Goal: Task Accomplishment & Management: Manage account settings

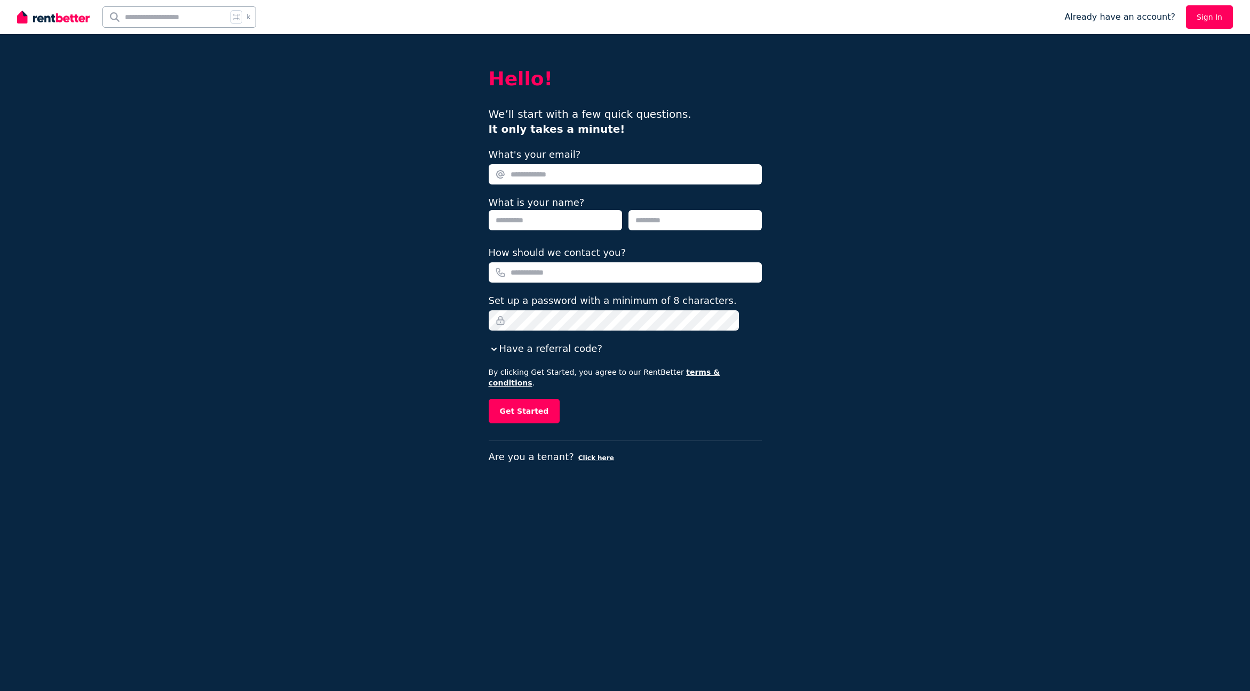
type input "**********"
type input "*****"
type input "**********"
click at [526, 401] on button "Get Started" at bounding box center [524, 411] width 71 height 25
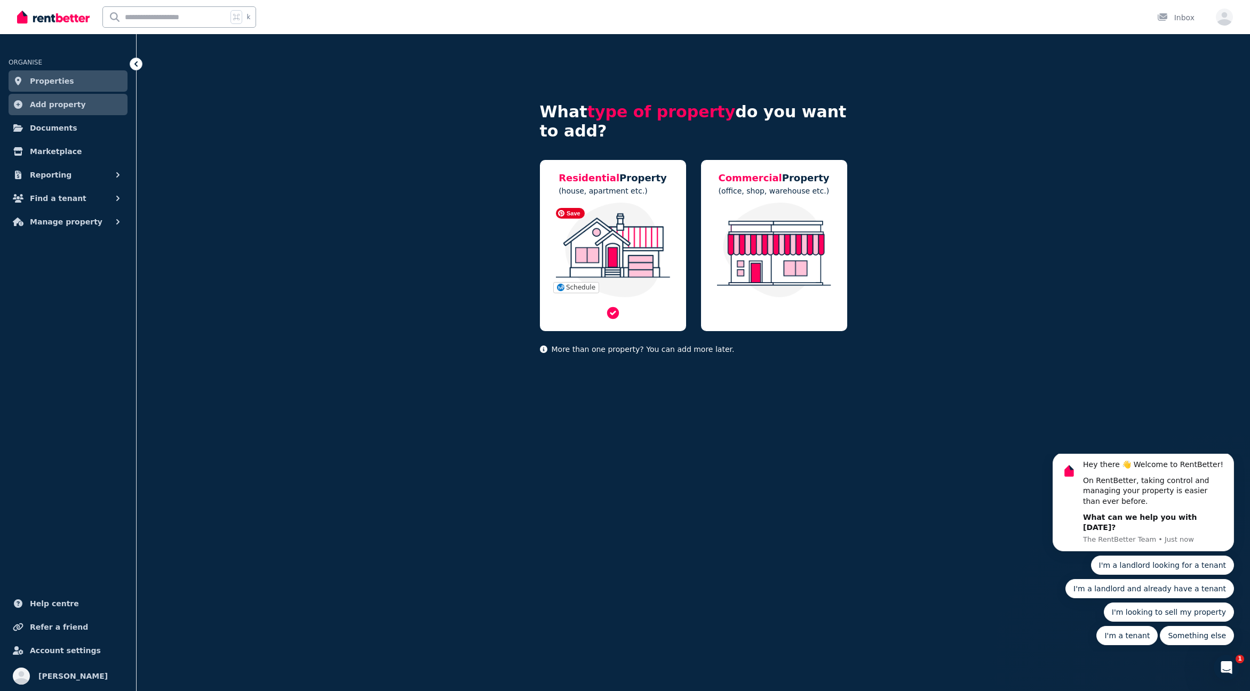
click at [609, 226] on img at bounding box center [612, 250] width 125 height 95
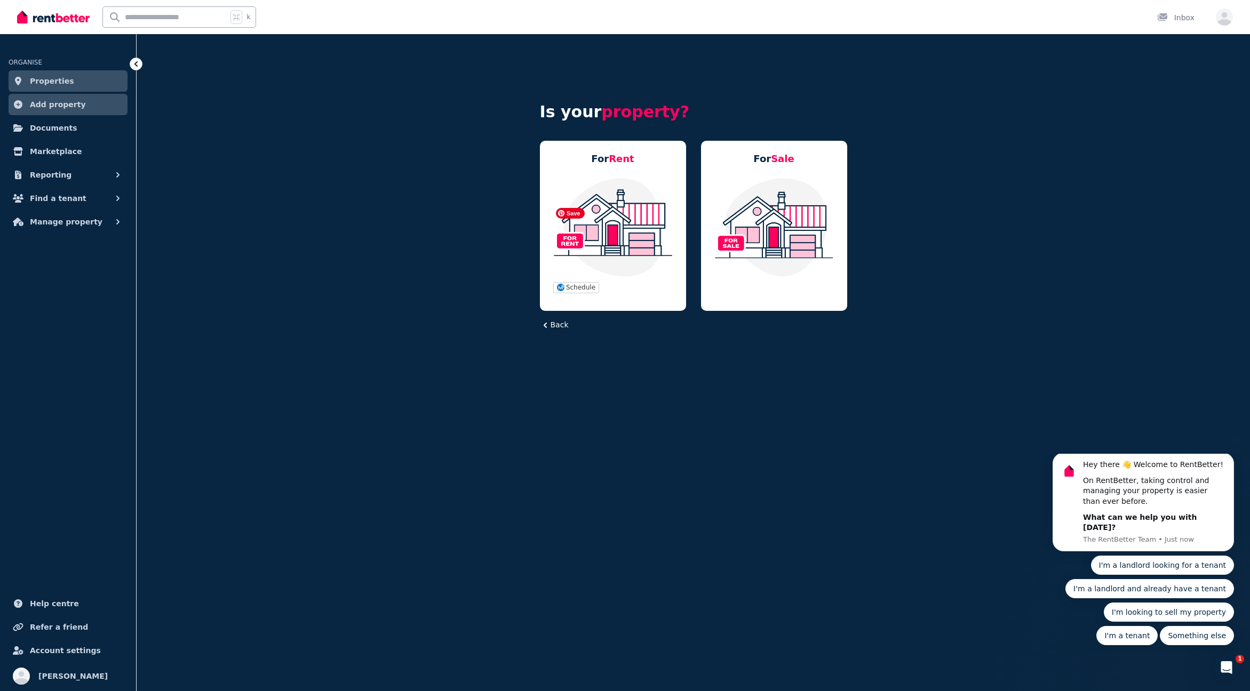
click at [609, 226] on img at bounding box center [612, 227] width 125 height 100
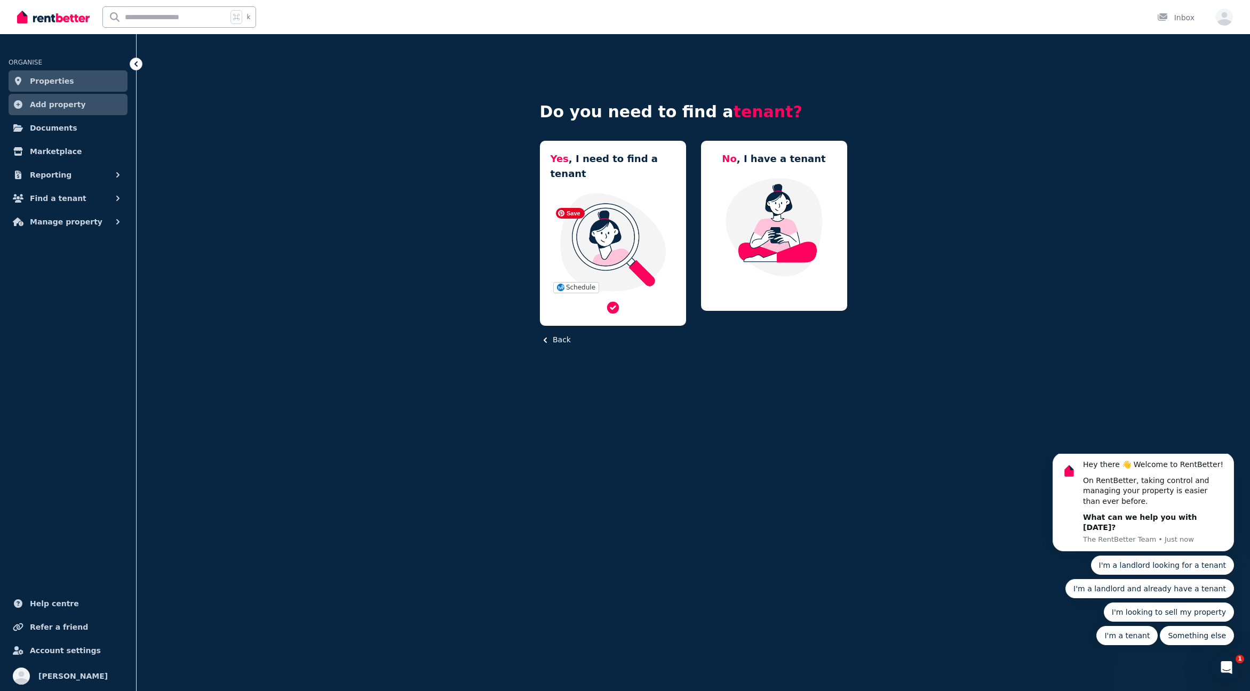
click at [627, 201] on img at bounding box center [612, 242] width 125 height 100
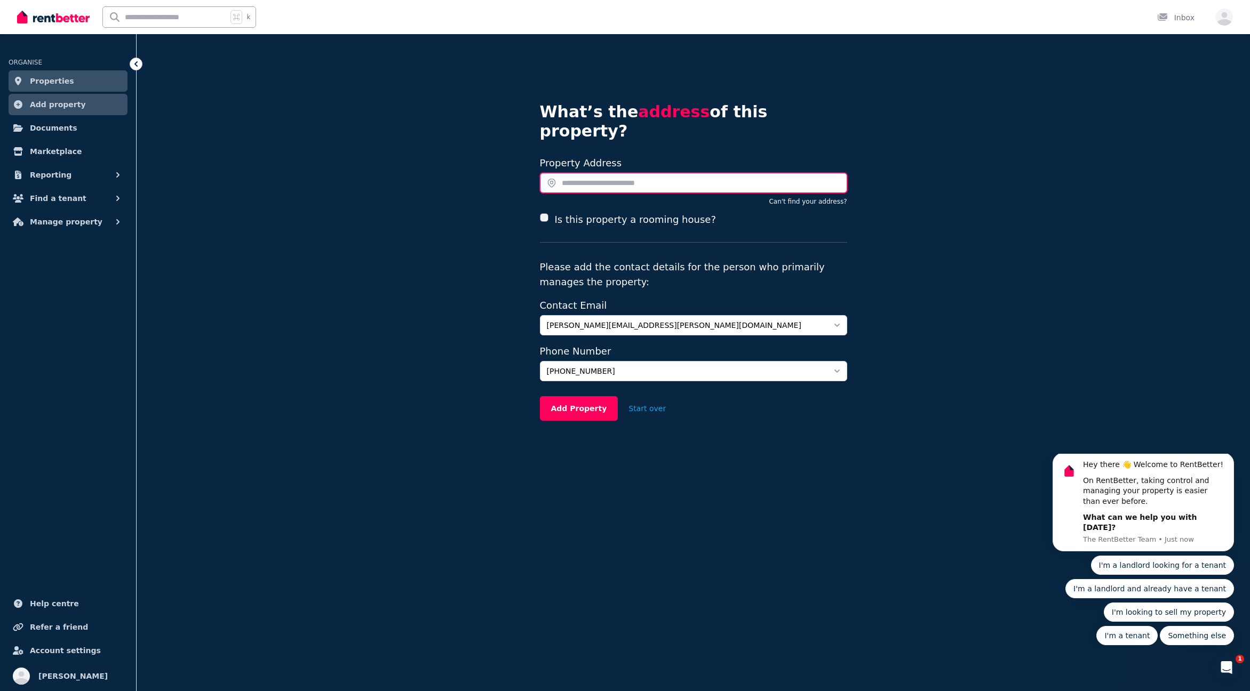
click at [568, 173] on input "text" at bounding box center [693, 183] width 307 height 20
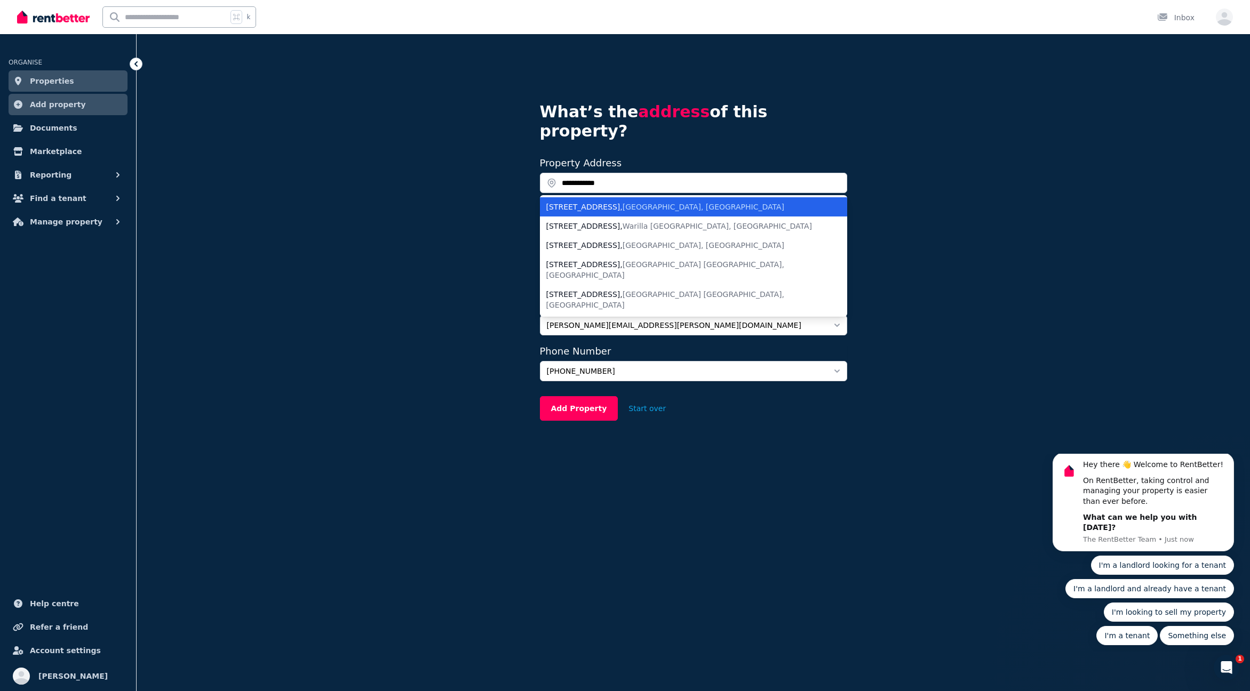
click at [678, 203] on span "East Ballina NSW, Australia" at bounding box center [703, 207] width 162 height 9
type input "**********"
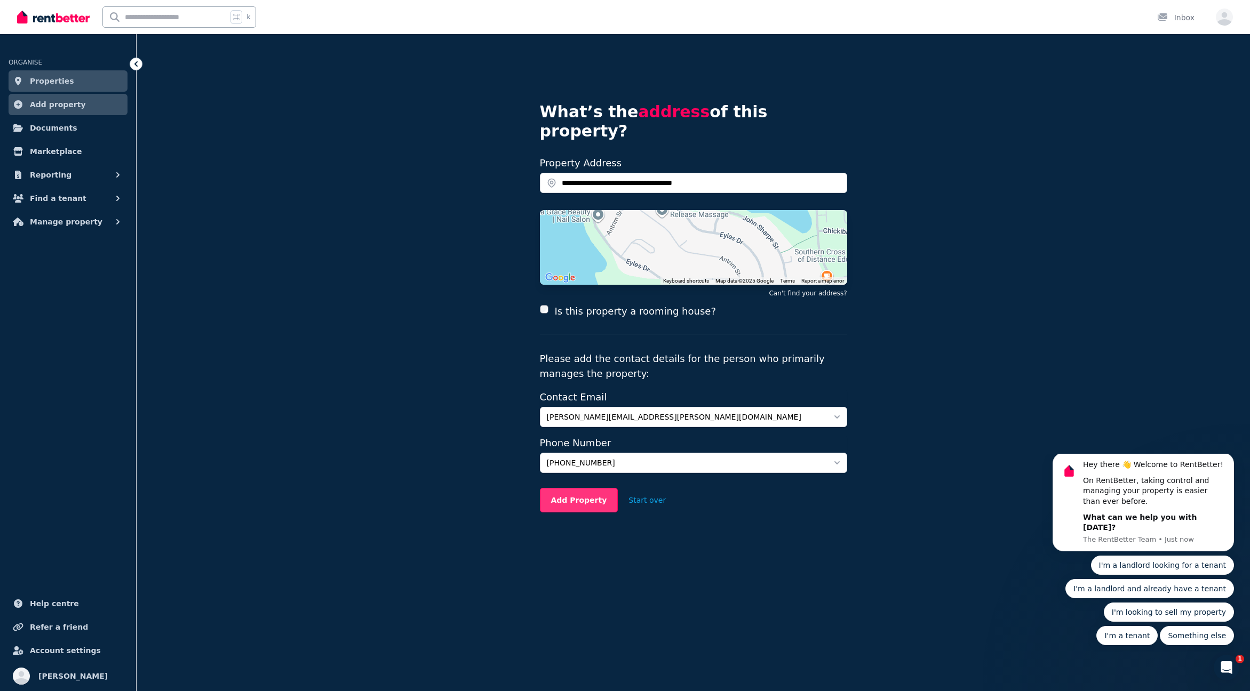
click at [573, 488] on button "Add Property" at bounding box center [579, 500] width 78 height 25
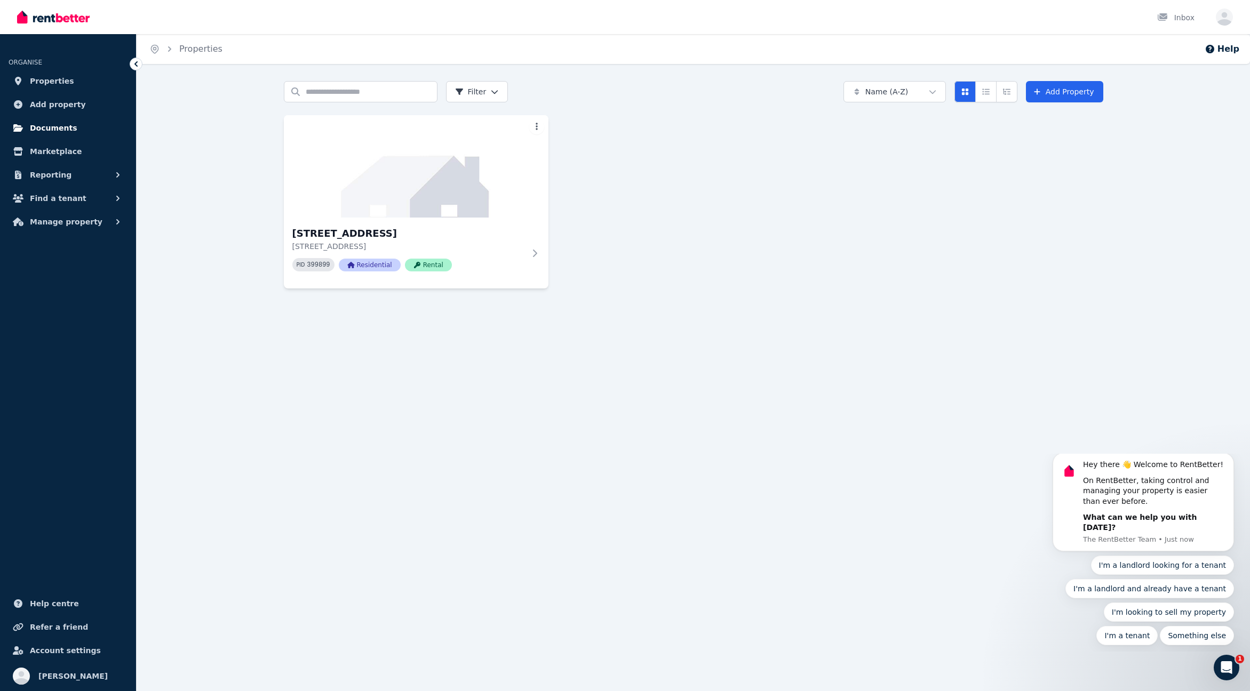
click at [51, 131] on span "Documents" at bounding box center [53, 128] width 47 height 13
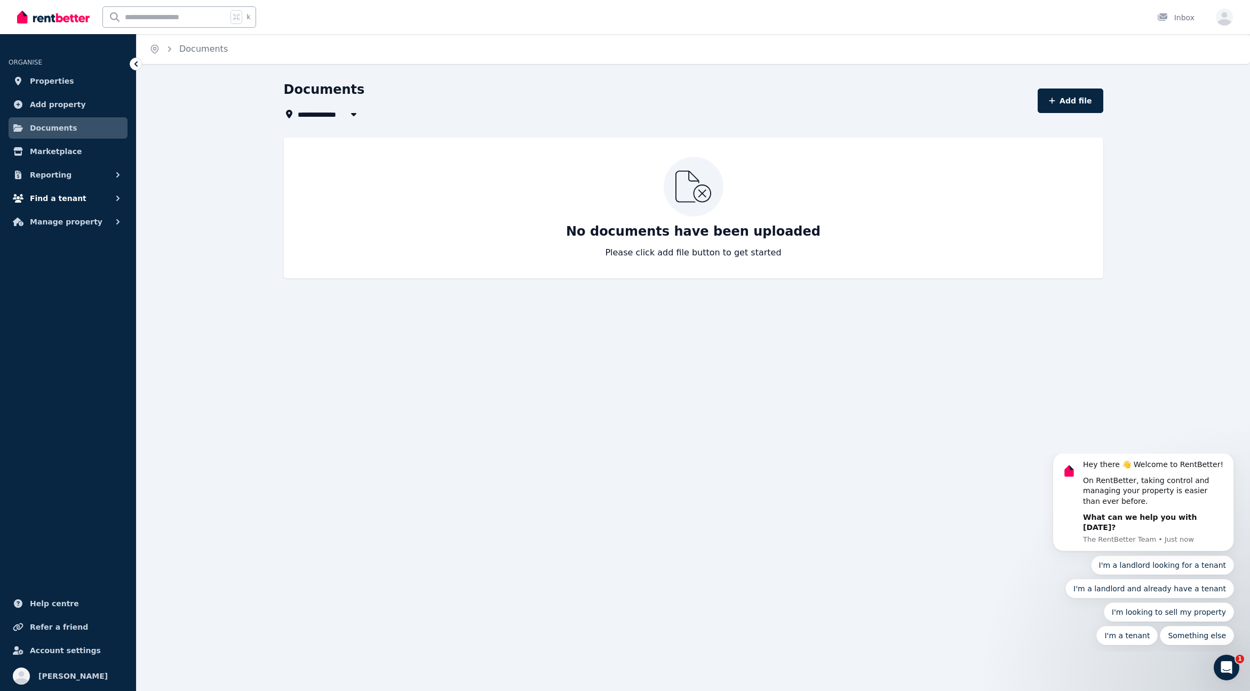
click at [45, 196] on span "Find a tenant" at bounding box center [58, 198] width 57 height 13
click at [59, 223] on span "Listings" at bounding box center [83, 221] width 72 height 13
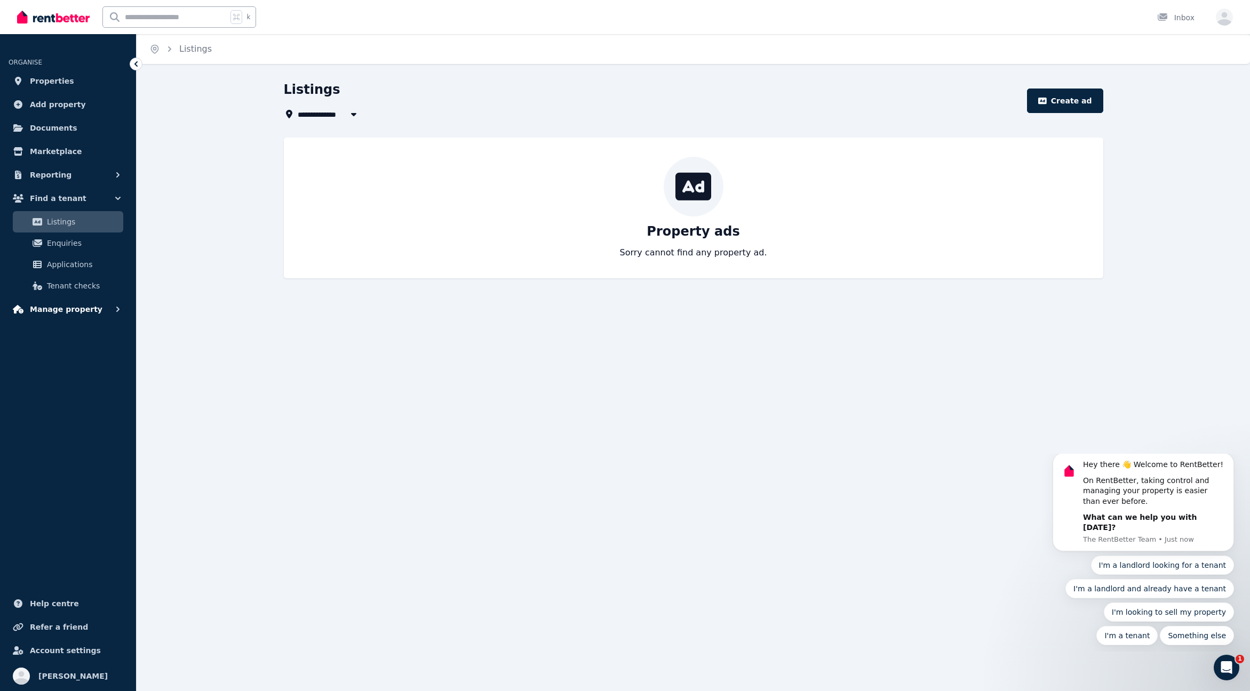
click at [82, 311] on span "Manage property" at bounding box center [66, 309] width 73 height 13
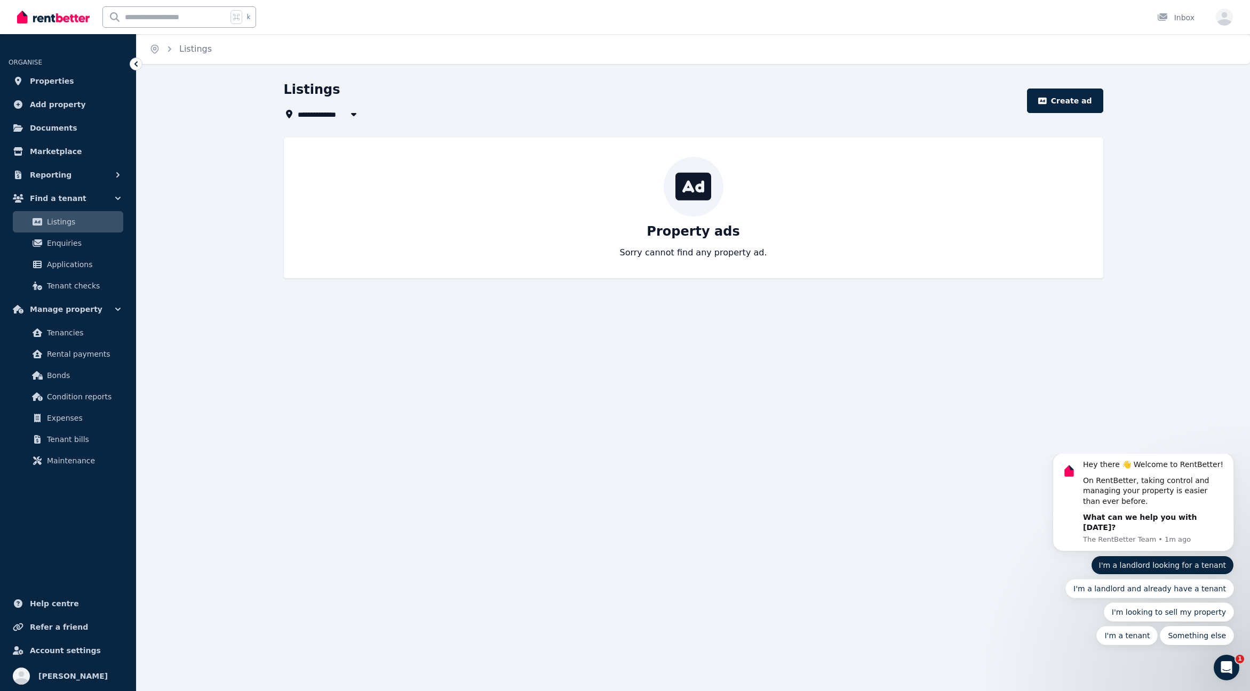
click at [1152, 565] on button "I'm a landlord looking for a tenant" at bounding box center [1162, 565] width 143 height 19
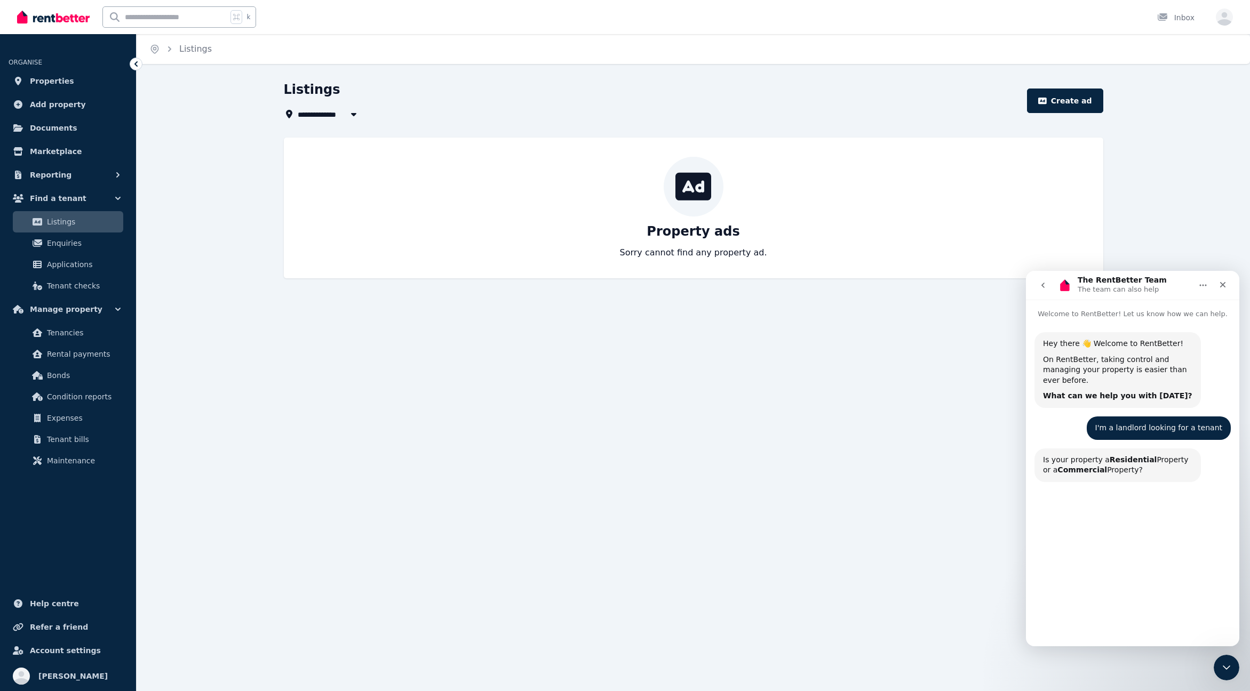
click at [1168, 588] on button "Residential Property" at bounding box center [1179, 591] width 91 height 21
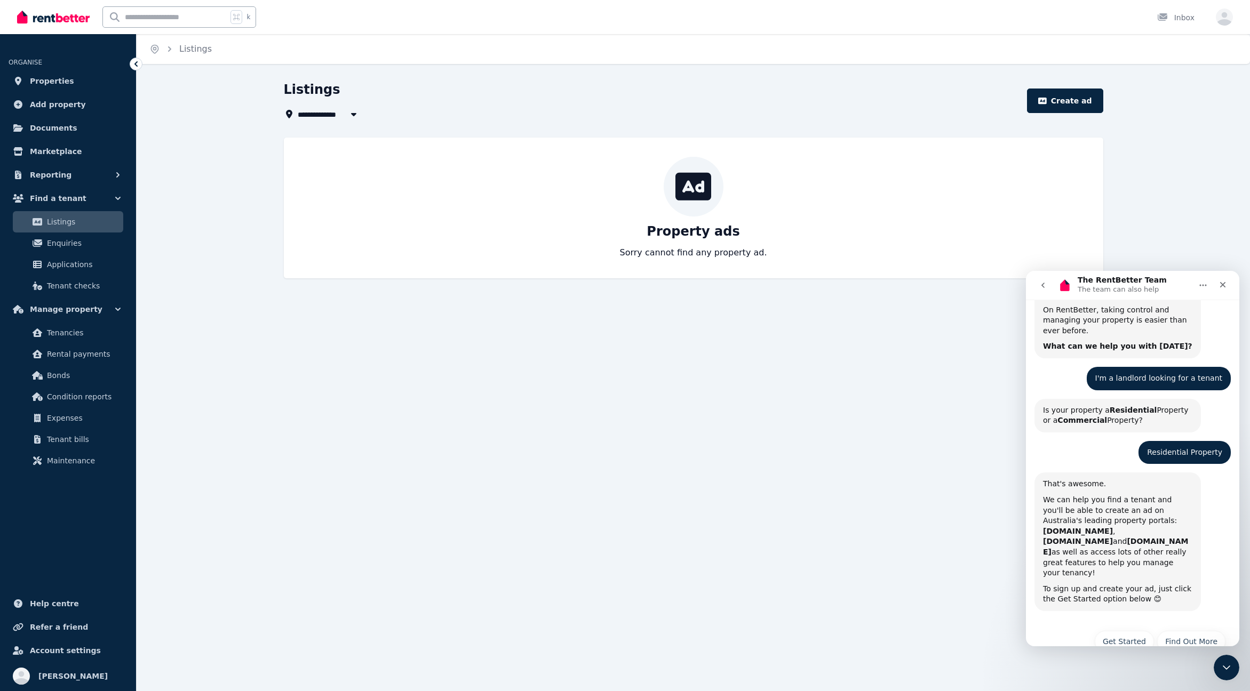
scroll to position [79, 0]
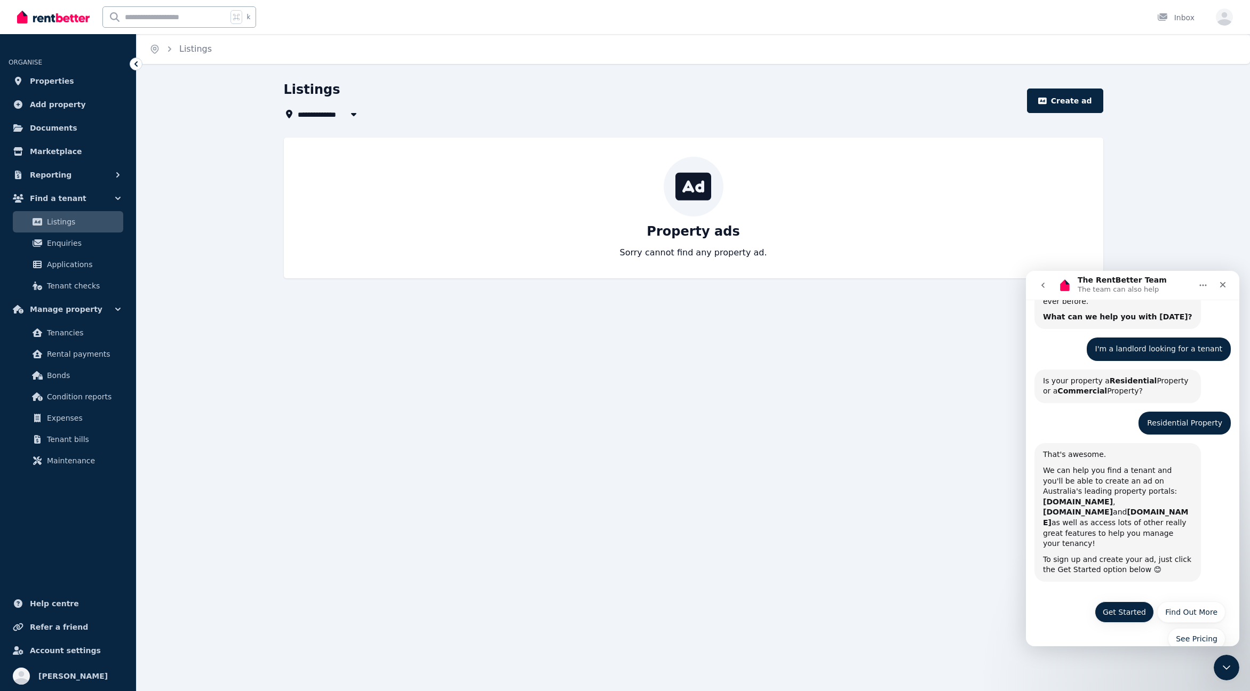
click at [1116, 602] on button "Get Started" at bounding box center [1123, 612] width 59 height 21
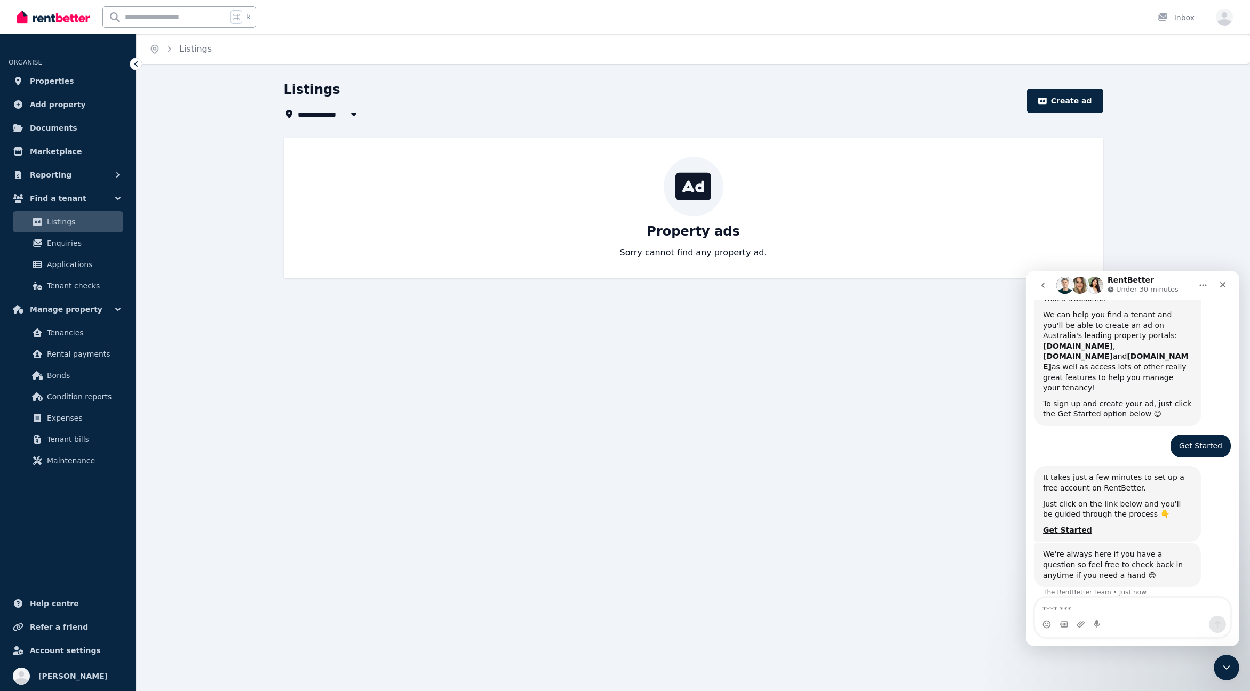
scroll to position [255, 0]
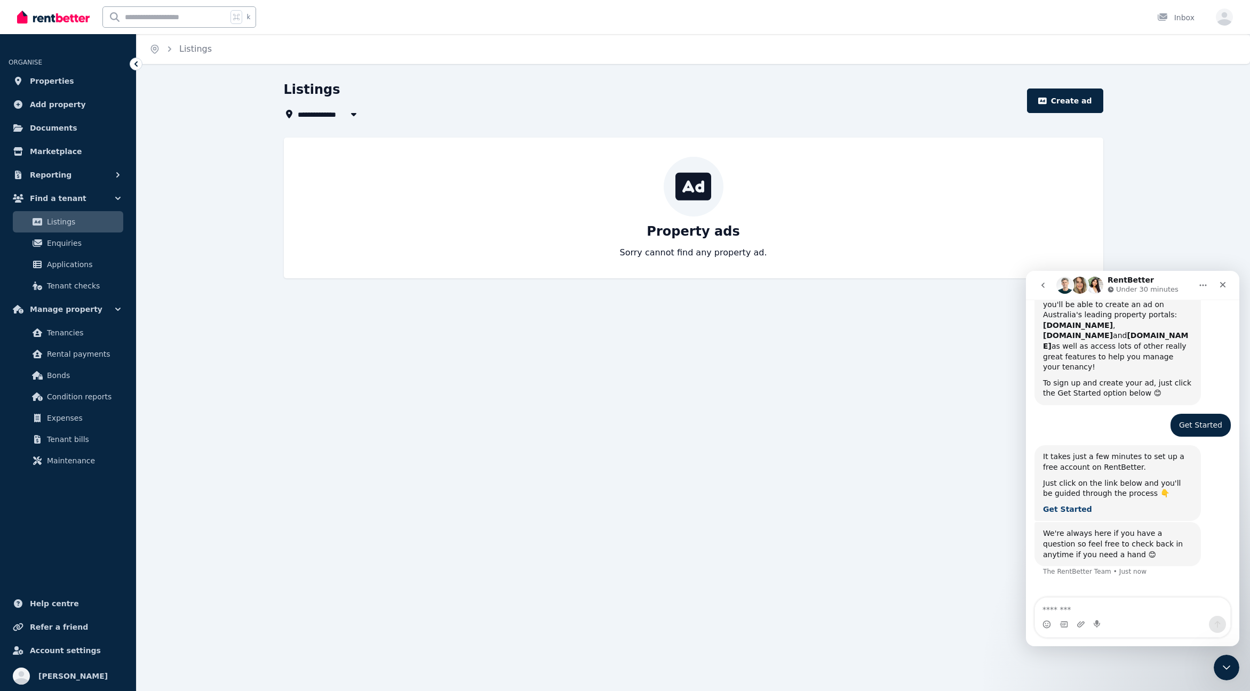
click at [1059, 505] on b "Get Started" at bounding box center [1067, 509] width 49 height 9
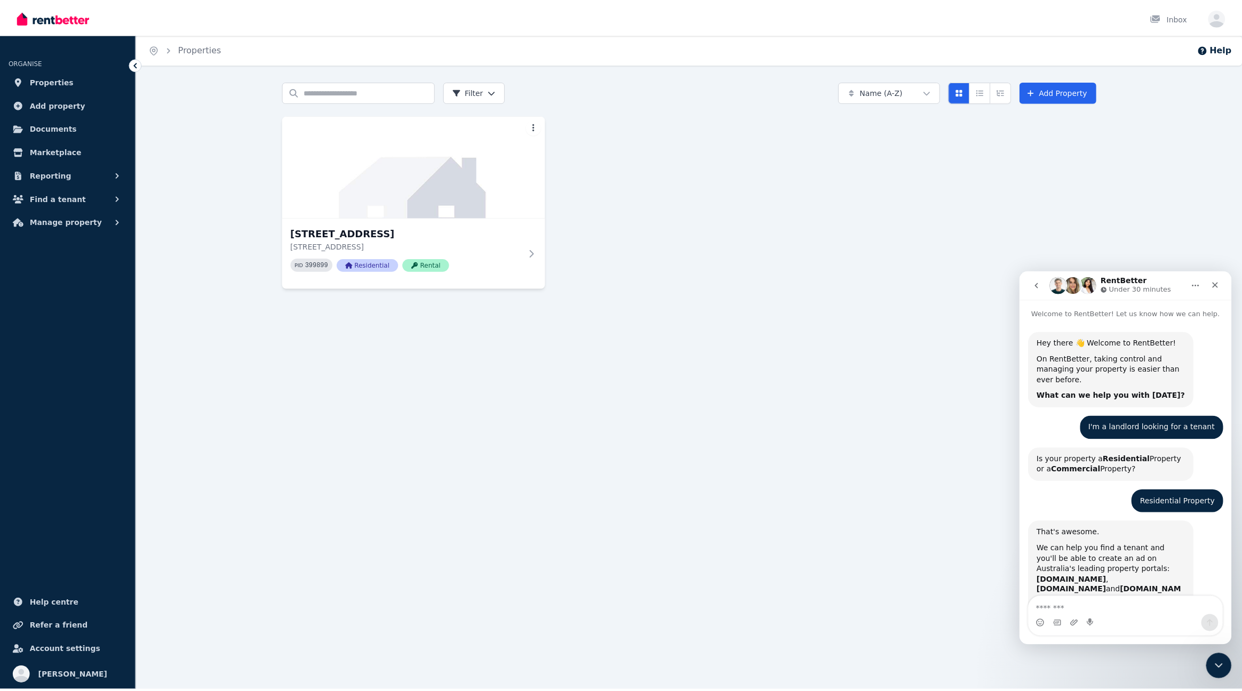
scroll to position [255, 0]
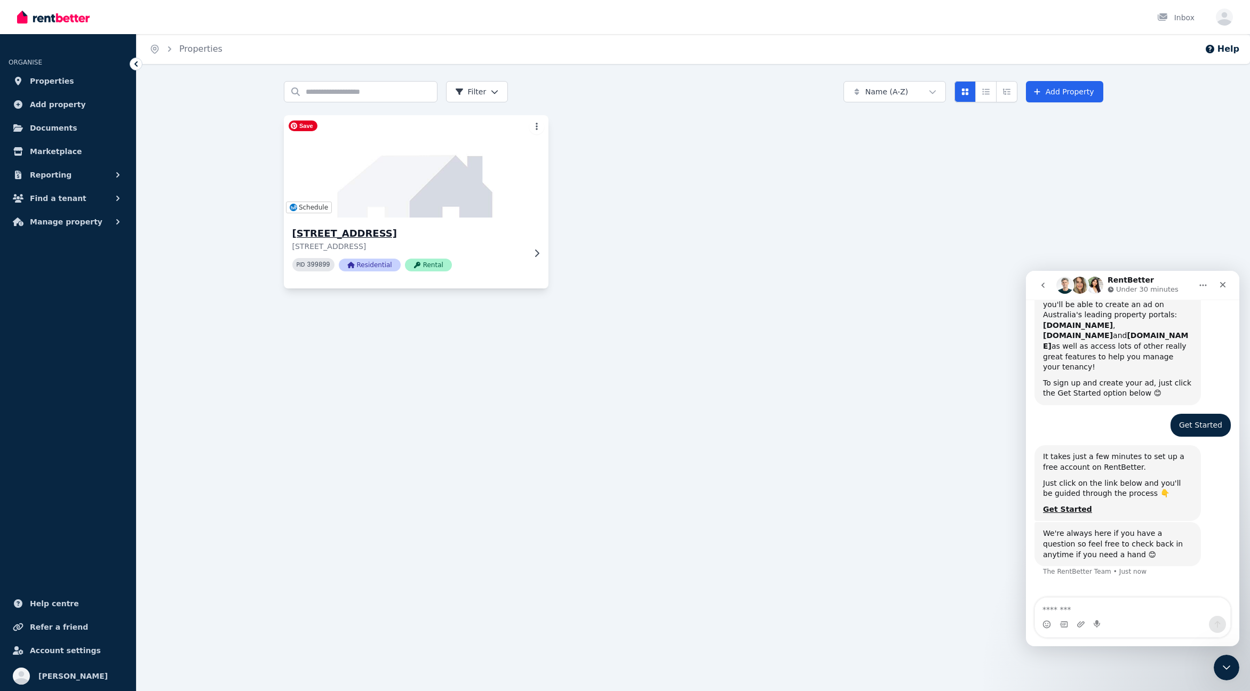
click at [504, 134] on img at bounding box center [416, 167] width 278 height 108
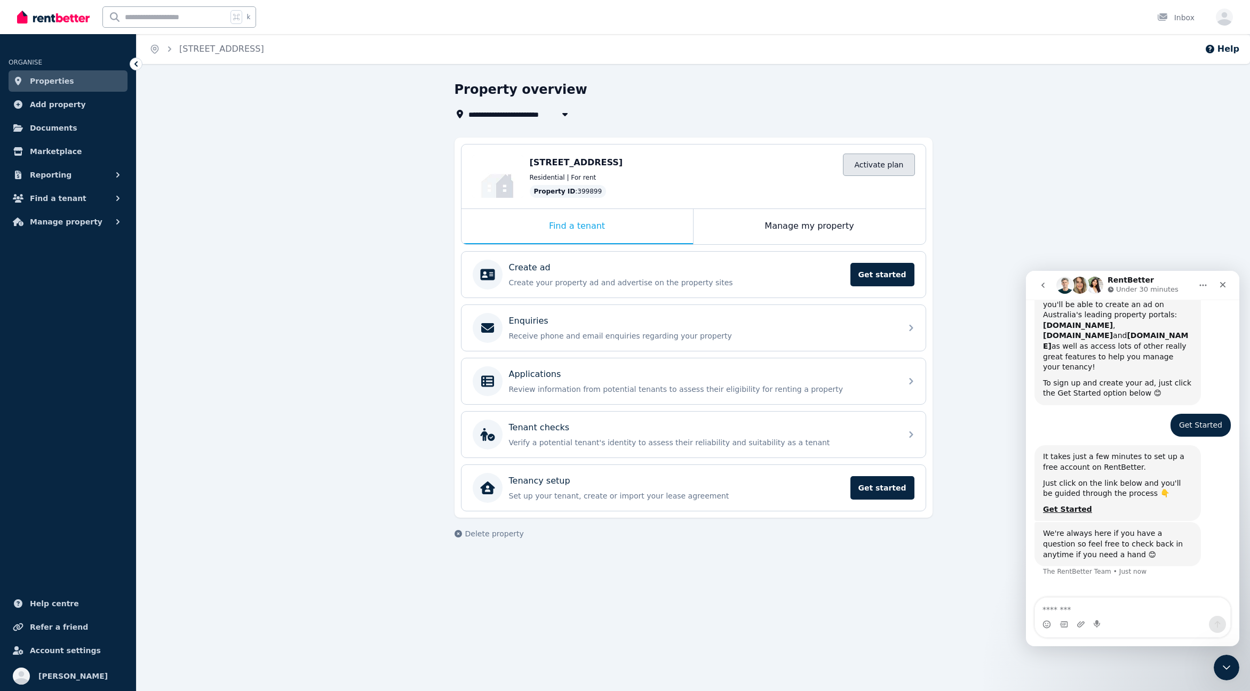
click at [883, 161] on link "Activate plan" at bounding box center [878, 165] width 71 height 22
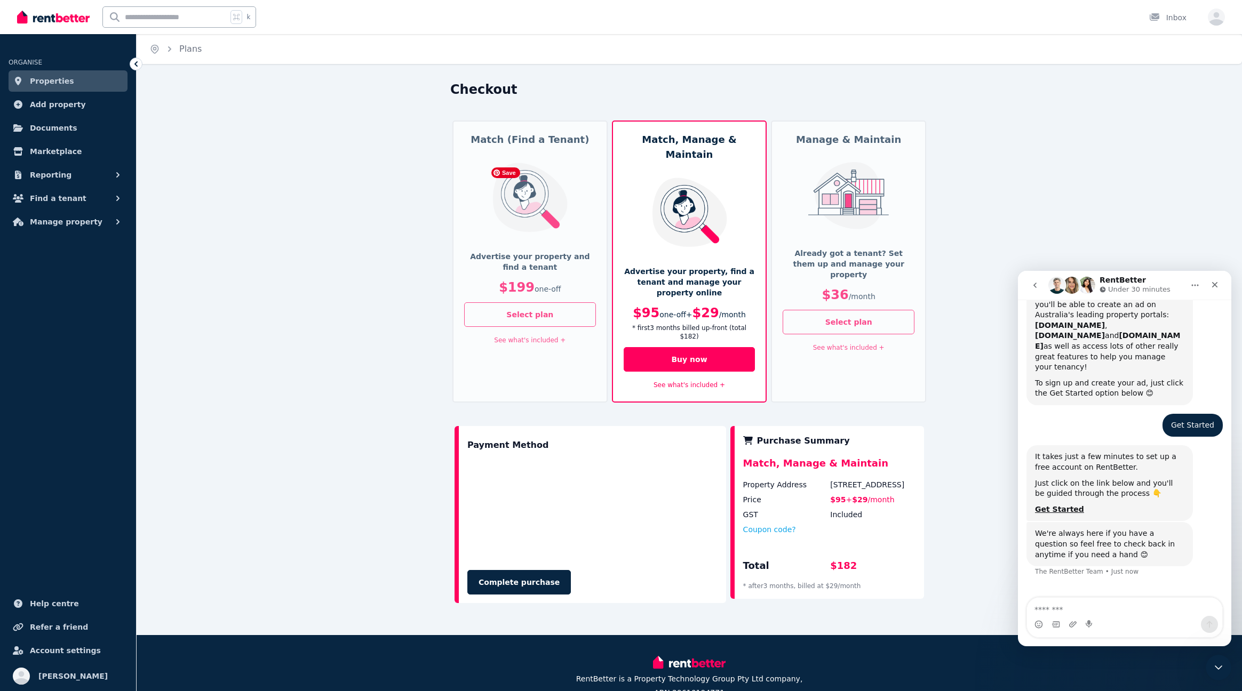
click at [512, 231] on img at bounding box center [530, 197] width 88 height 70
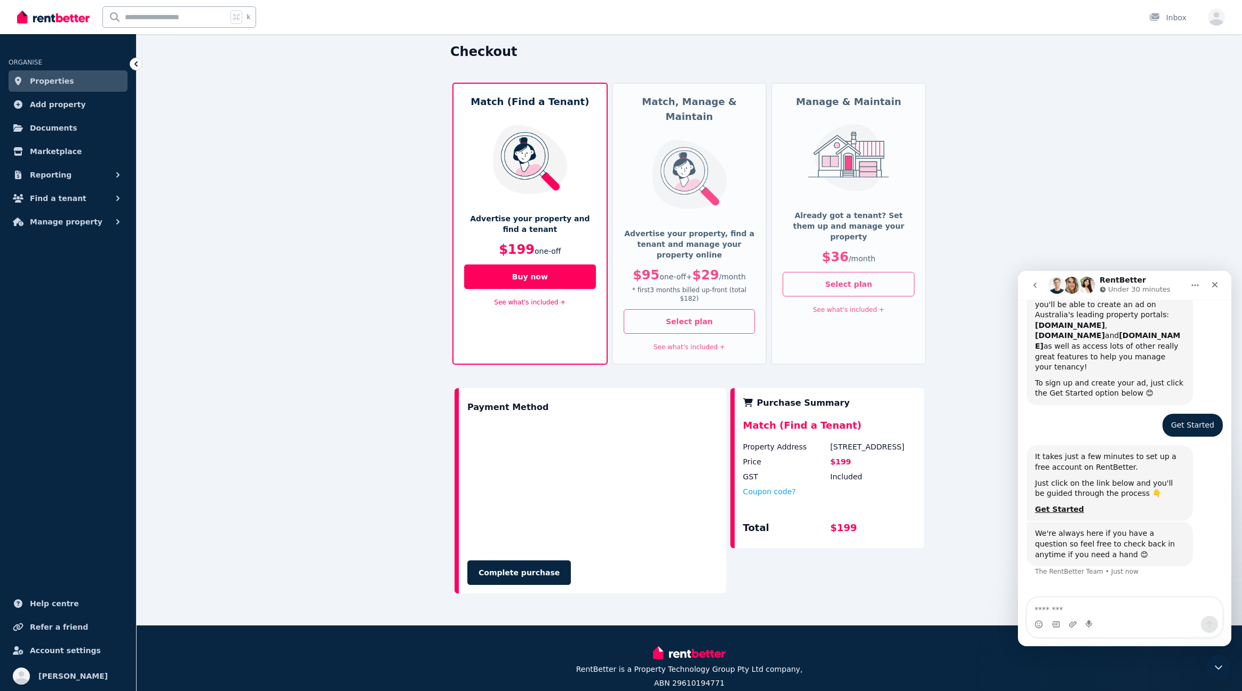
scroll to position [39, 0]
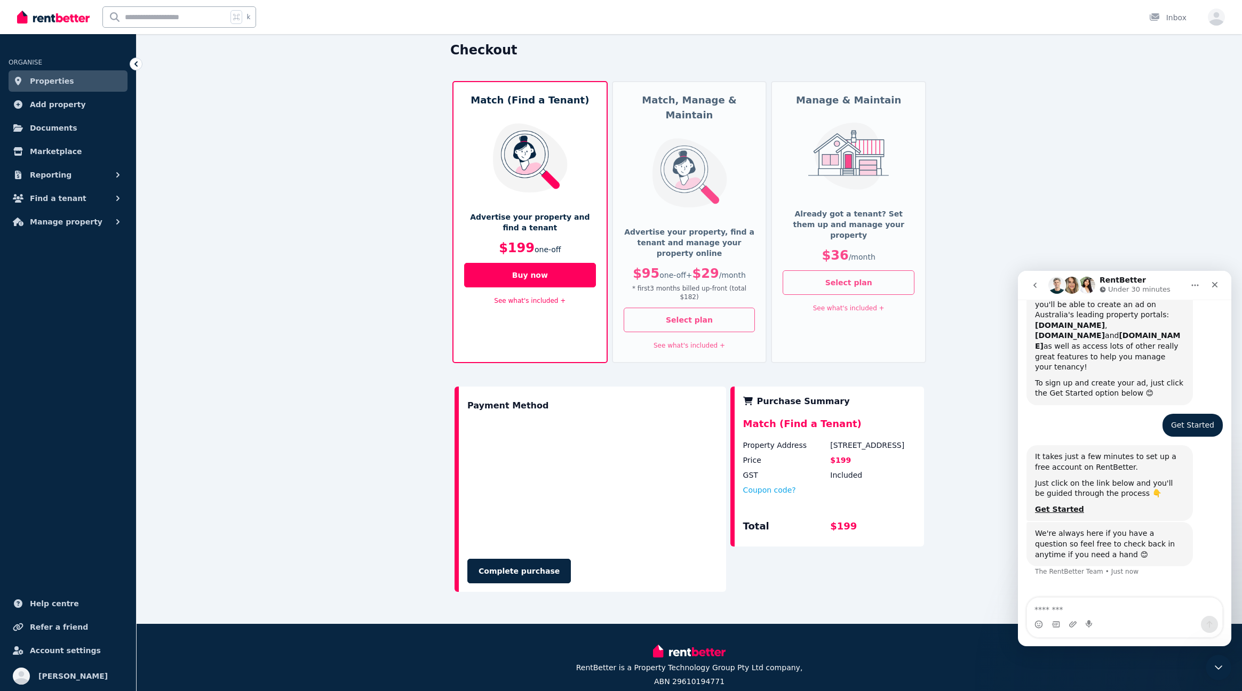
click at [513, 298] on link "See what's included +" at bounding box center [529, 300] width 71 height 7
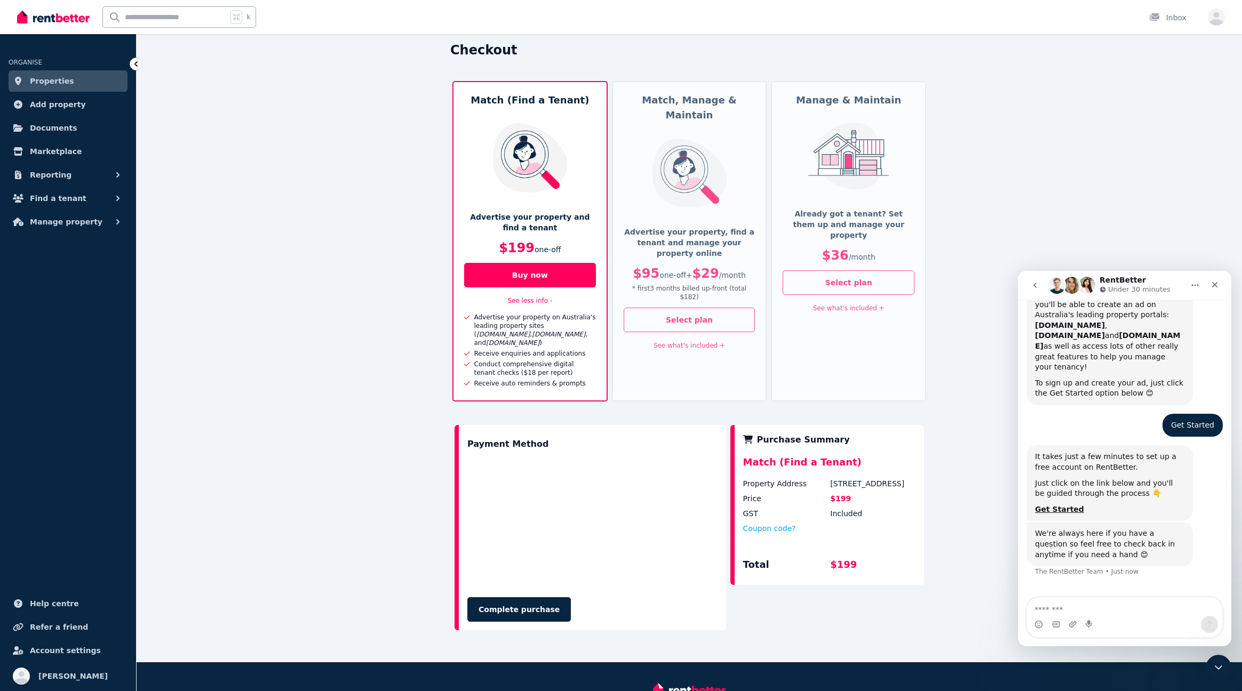
click at [675, 342] on link "See what's included +" at bounding box center [688, 345] width 71 height 7
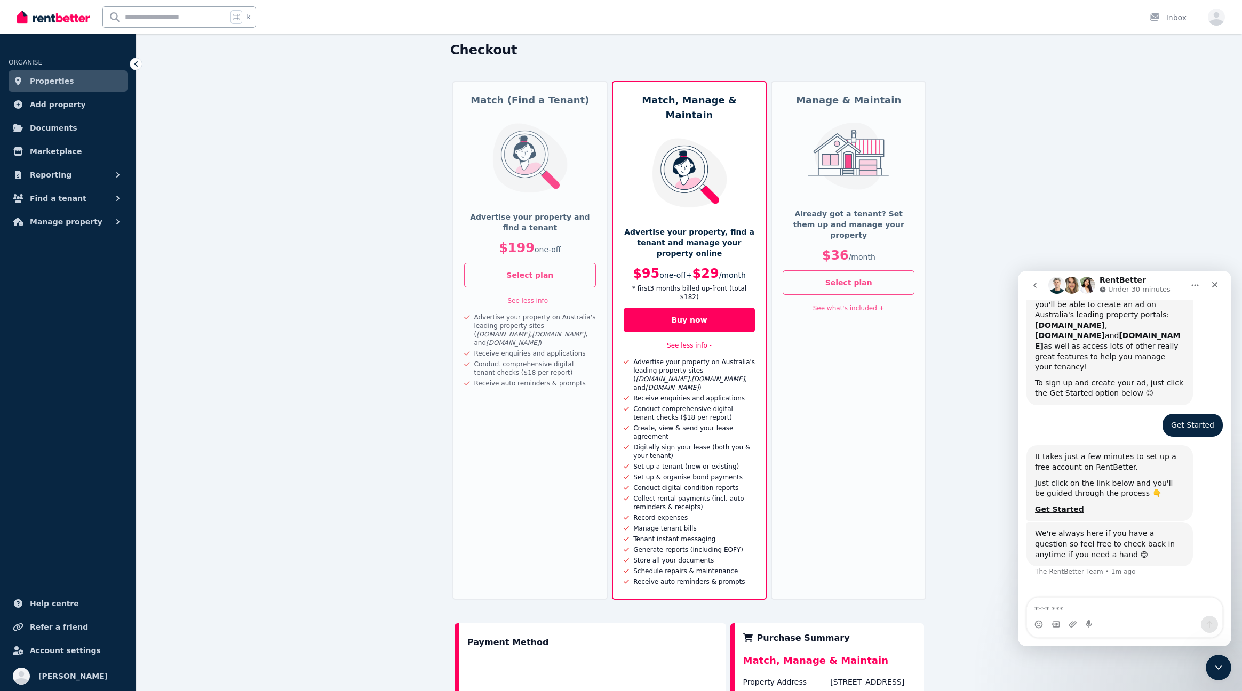
click at [568, 437] on div "Match (Find a Tenant) Advertise your property and find a tenant $199 one-off Se…" at bounding box center [529, 340] width 155 height 519
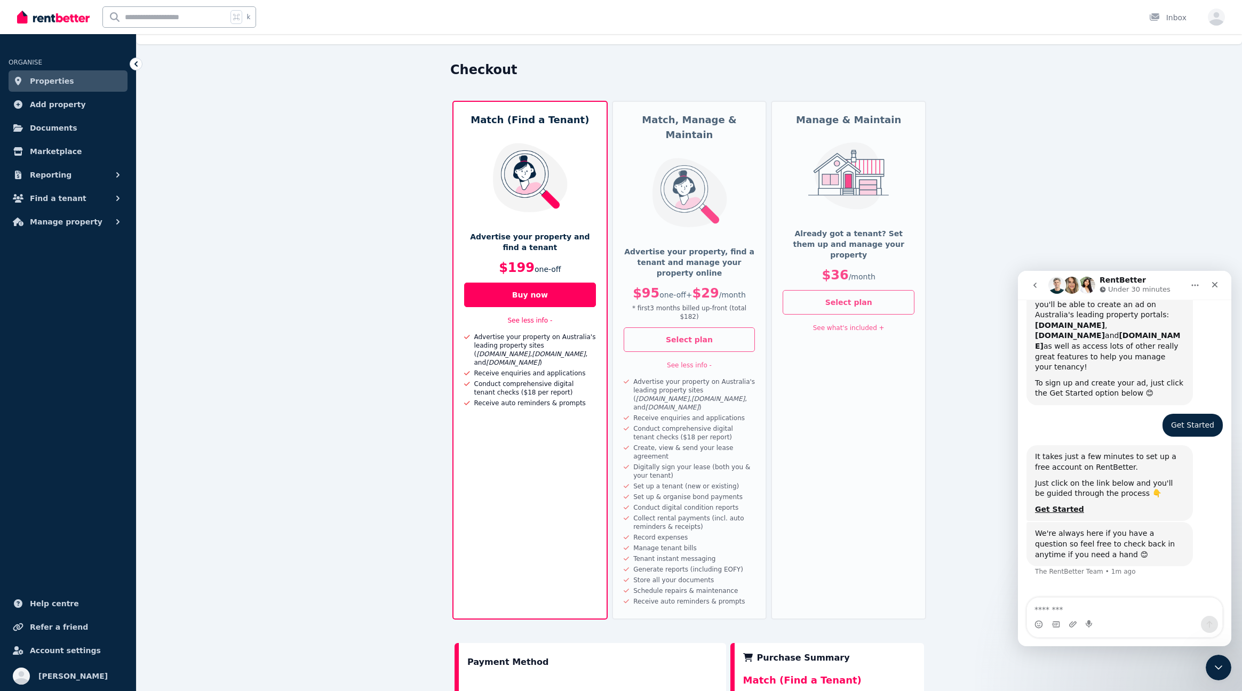
scroll to position [0, 0]
